Goal: Find specific page/section: Find specific page/section

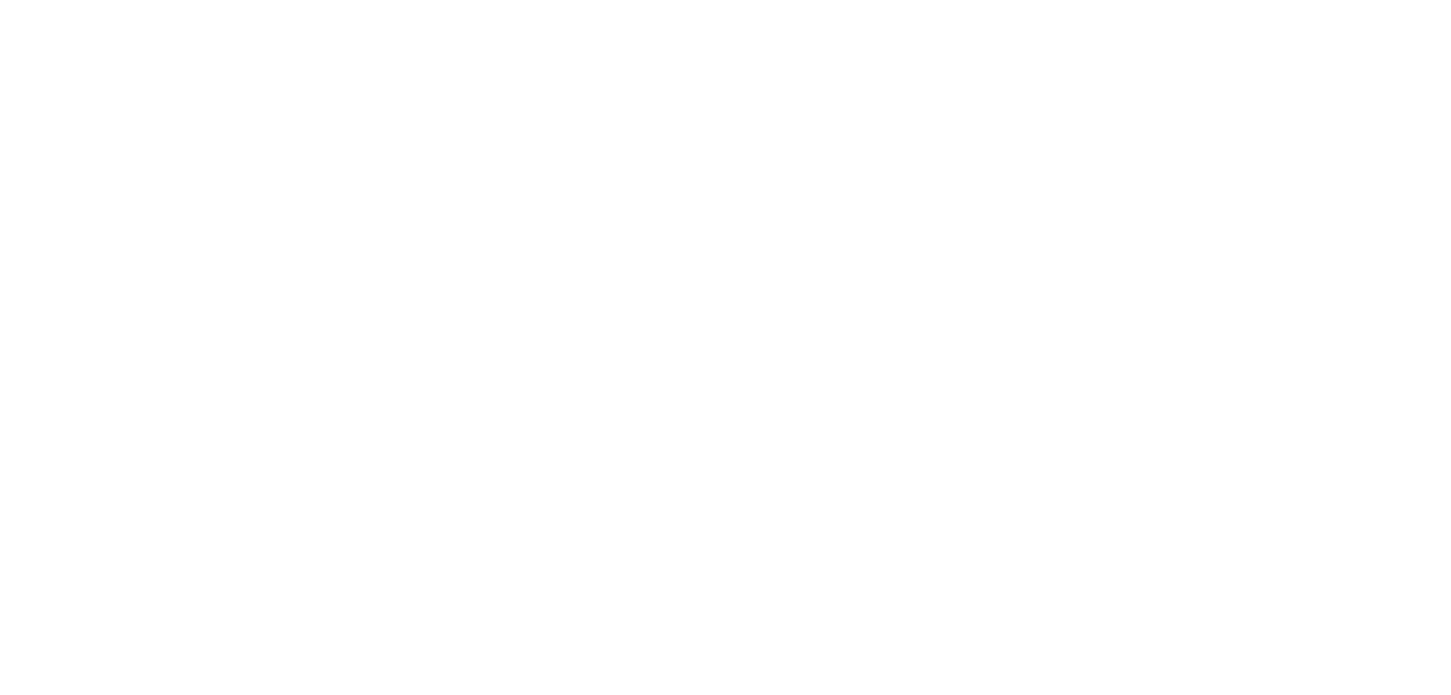
click at [968, 0] on html at bounding box center [725, 0] width 1451 height 0
click at [995, 0] on html at bounding box center [725, 0] width 1451 height 0
